Goal: Information Seeking & Learning: Check status

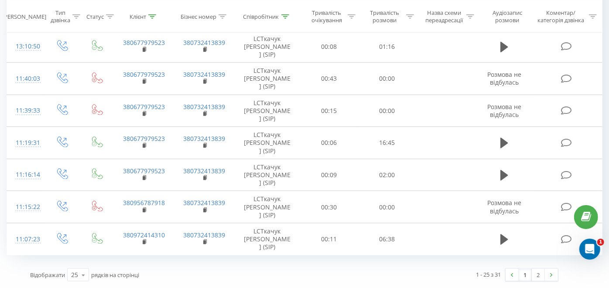
scroll to position [872, 0]
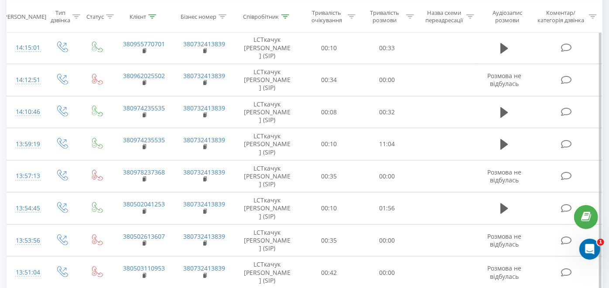
scroll to position [629, 0]
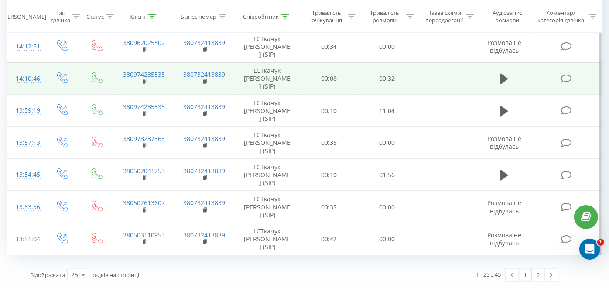
scroll to position [872, 0]
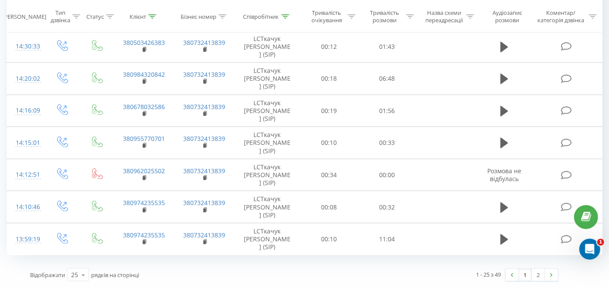
scroll to position [872, 0]
